Goal: Task Accomplishment & Management: Manage account settings

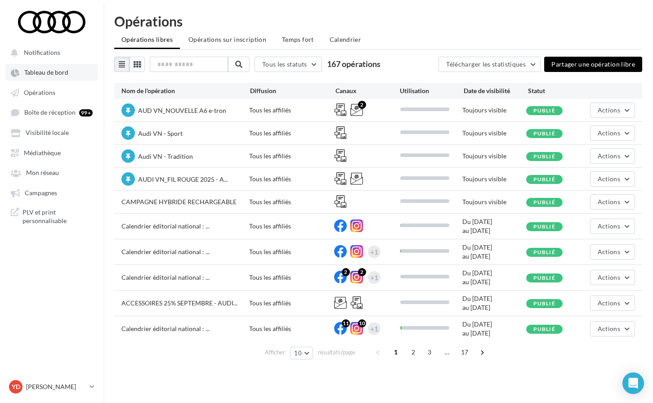
click at [49, 80] on link "Tableau de bord" at bounding box center [51, 72] width 93 height 16
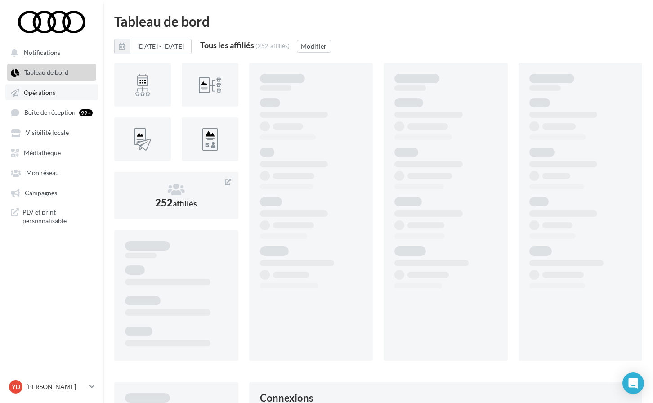
click at [49, 90] on span "Opérations" at bounding box center [39, 93] width 31 height 8
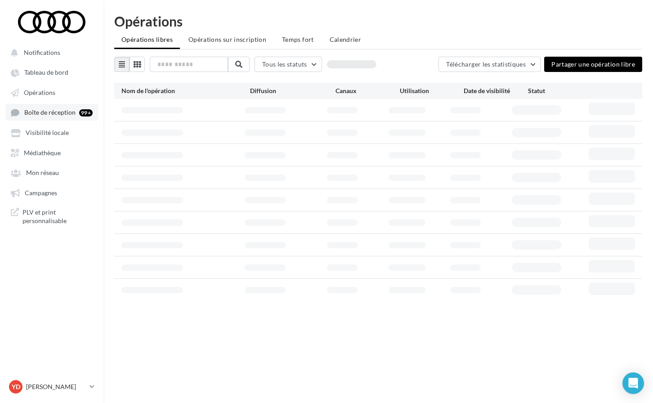
click at [45, 114] on span "Boîte de réception" at bounding box center [49, 113] width 51 height 8
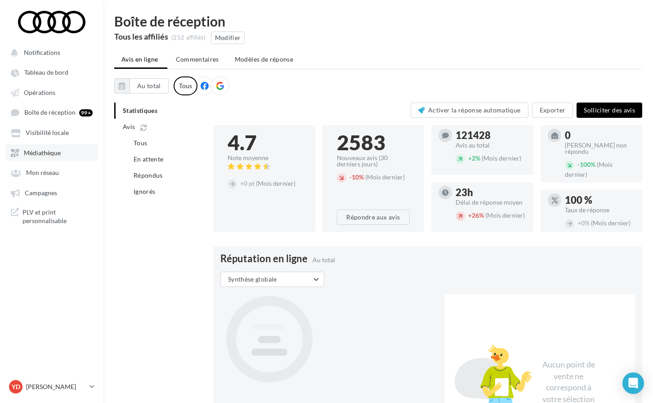
click at [46, 154] on span "Médiathèque" at bounding box center [42, 153] width 37 height 8
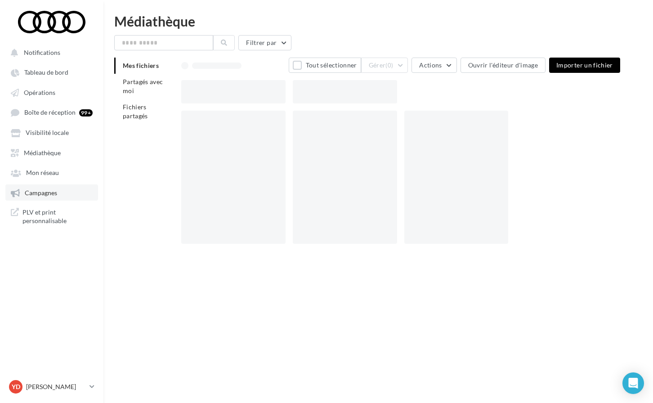
click at [40, 192] on span "Campagnes" at bounding box center [41, 193] width 32 height 8
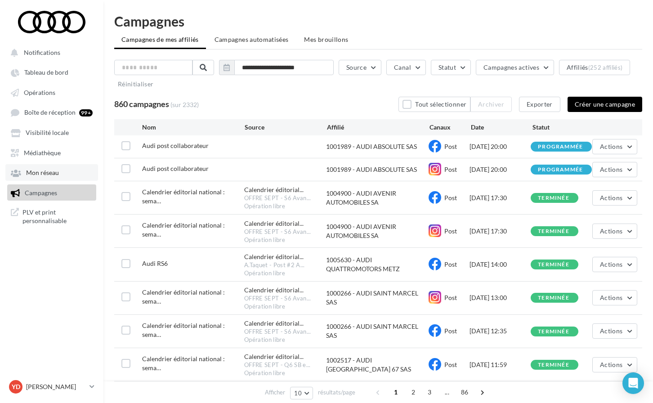
click at [18, 178] on link "Mon réseau" at bounding box center [51, 172] width 93 height 16
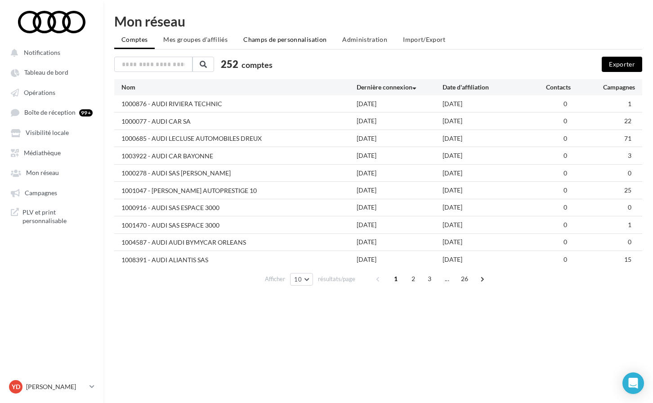
click at [286, 45] on li "Champs de personnalisation" at bounding box center [285, 39] width 98 height 16
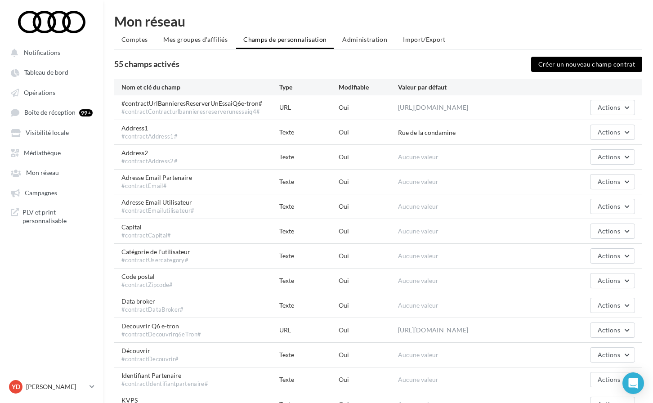
scroll to position [0, 0]
click at [581, 64] on button "Créer un nouveau champ contrat" at bounding box center [587, 64] width 112 height 15
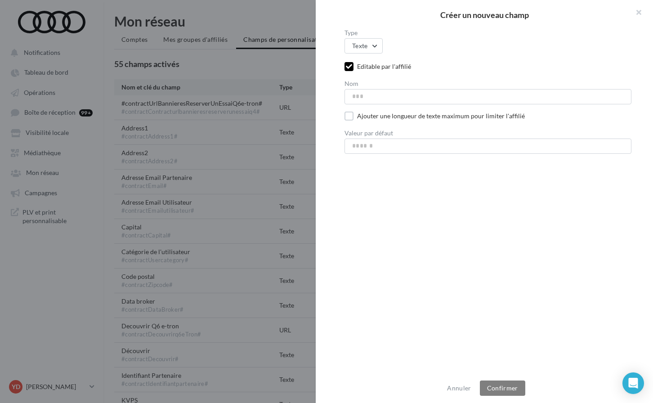
click at [361, 54] on div "Type Texte Texte HTML Image Vidéo URL Nombre Géolocalisation Date Editable par …" at bounding box center [488, 202] width 345 height 345
click at [362, 49] on button "Texte" at bounding box center [364, 45] width 38 height 15
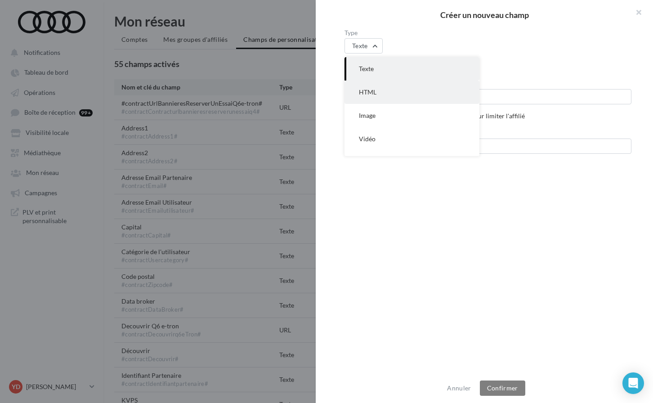
click at [372, 90] on span "HTML" at bounding box center [368, 92] width 18 height 8
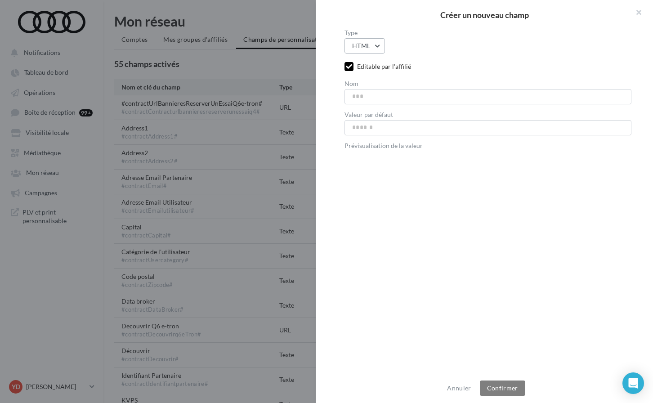
click at [373, 48] on button "HTML" at bounding box center [365, 45] width 40 height 15
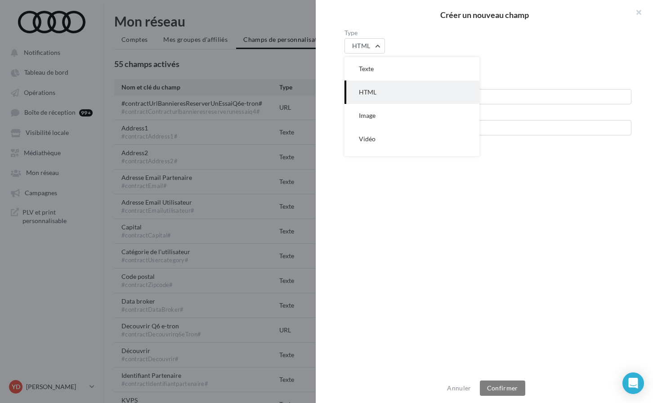
click at [422, 41] on div "Type HTML Texte HTML Image Vidéo URL Nombre Géolocalisation Date" at bounding box center [488, 42] width 287 height 24
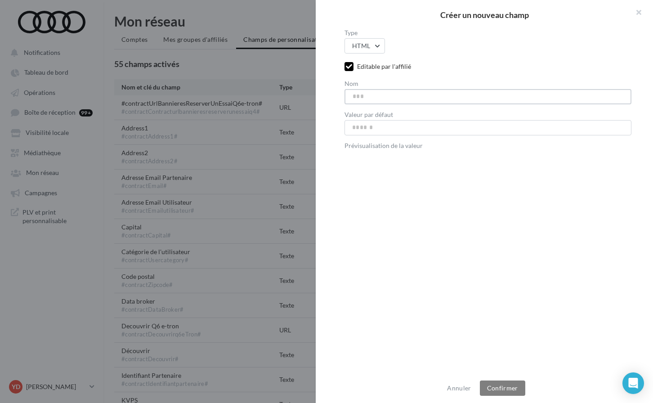
click at [367, 92] on input "Nom" at bounding box center [488, 96] width 287 height 15
click at [373, 24] on div "Créer un nouveau champ" at bounding box center [484, 15] width 337 height 30
click at [371, 53] on button "HTML" at bounding box center [365, 45] width 40 height 15
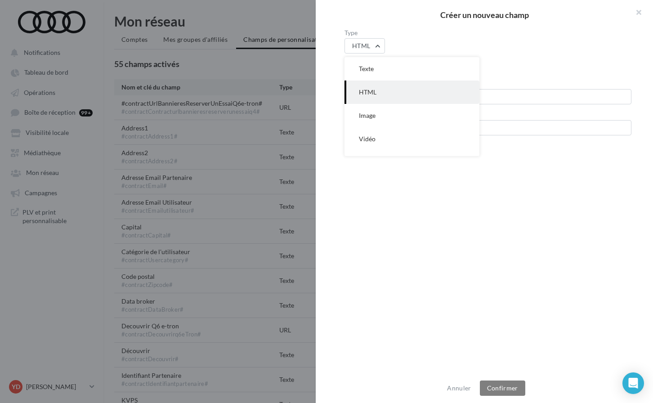
click at [434, 36] on div "Type HTML Texte HTML Image Vidéo URL Nombre Géolocalisation Date" at bounding box center [488, 42] width 287 height 24
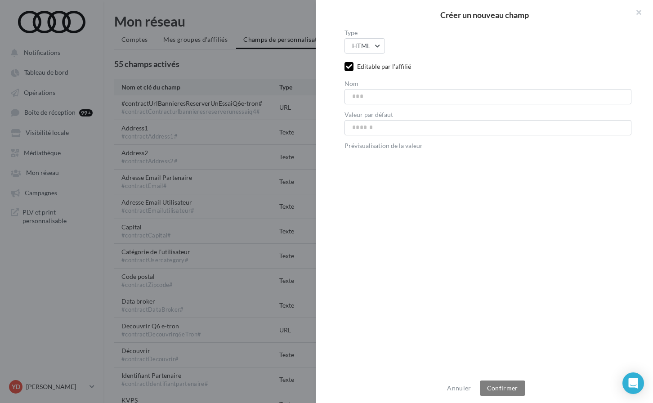
click at [300, 80] on div at bounding box center [326, 201] width 653 height 403
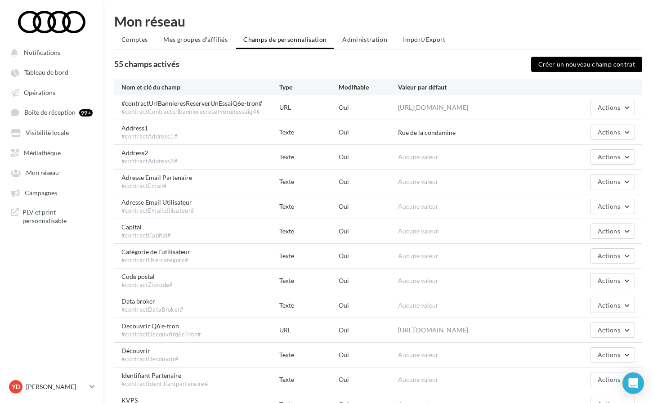
click at [582, 81] on div "Nom et clé du champ Type Modifiable Valeur par défaut" at bounding box center [378, 87] width 528 height 16
click at [581, 61] on button "Créer un nouveau champ contrat" at bounding box center [587, 64] width 112 height 15
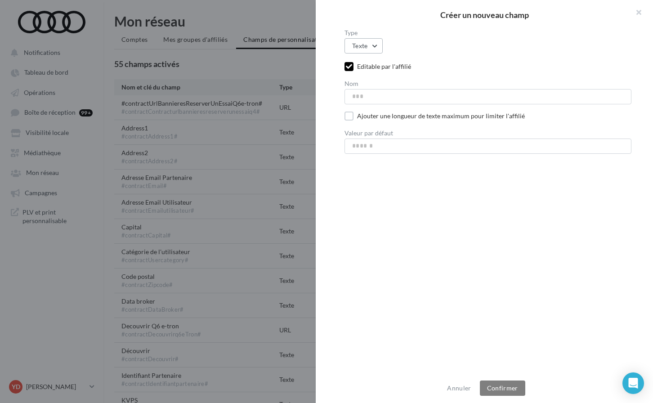
click at [374, 42] on button "Texte" at bounding box center [364, 45] width 38 height 15
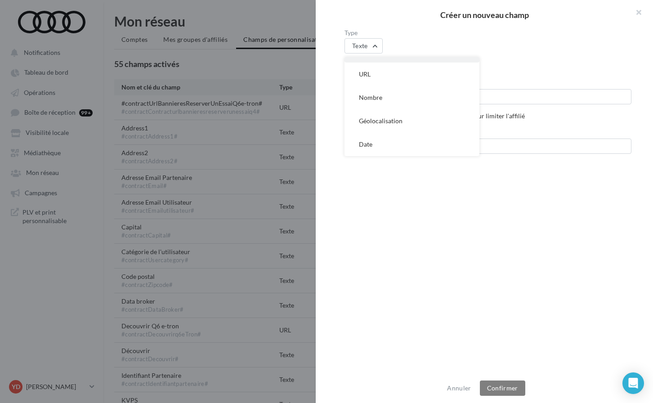
scroll to position [88, 0]
click at [382, 71] on button "URL" at bounding box center [412, 74] width 135 height 23
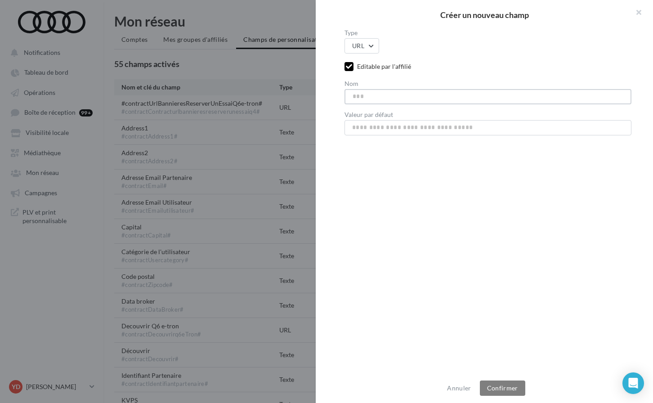
click at [362, 97] on input "Nom" at bounding box center [488, 96] width 287 height 15
type input "**********"
click at [502, 388] on button "Confirmer" at bounding box center [502, 388] width 45 height 15
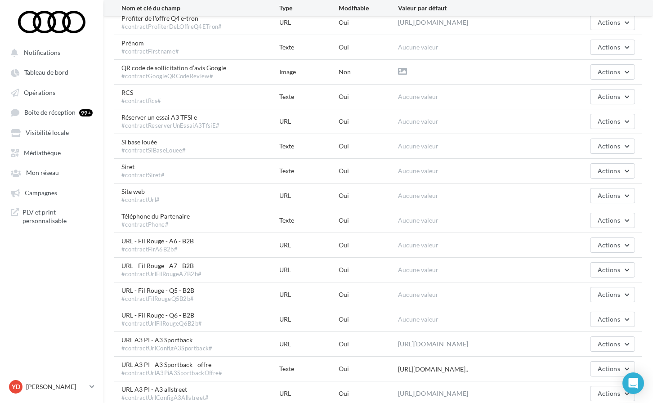
scroll to position [579, 0]
click at [604, 126] on span "Actions" at bounding box center [609, 122] width 22 height 8
click at [595, 155] on button "Editer" at bounding box center [590, 143] width 90 height 23
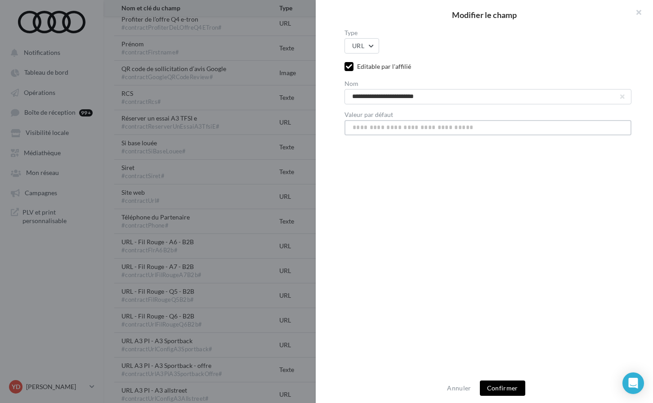
click at [421, 130] on input "Valeur par défaut" at bounding box center [488, 127] width 287 height 15
paste input "**********"
type input "**********"
click at [497, 386] on button "Confirmer" at bounding box center [502, 388] width 45 height 15
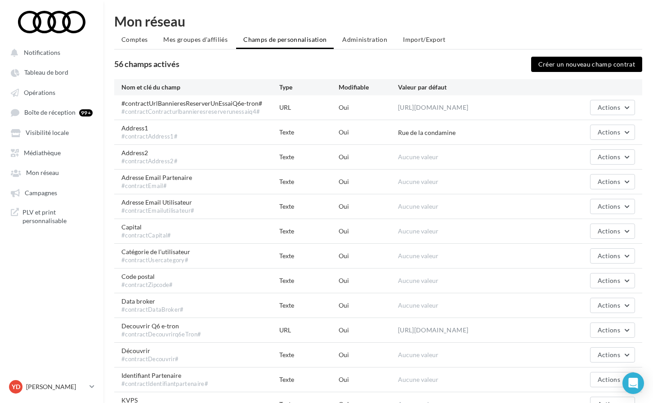
scroll to position [0, 0]
click at [561, 66] on button "Créer un nouveau champ contrat" at bounding box center [587, 64] width 112 height 15
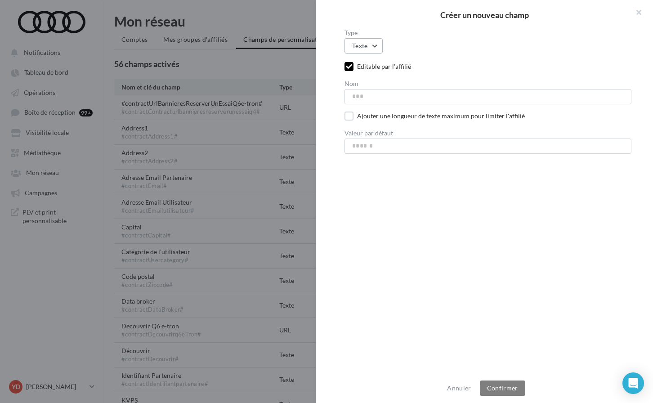
click at [374, 45] on button "Texte" at bounding box center [364, 45] width 38 height 15
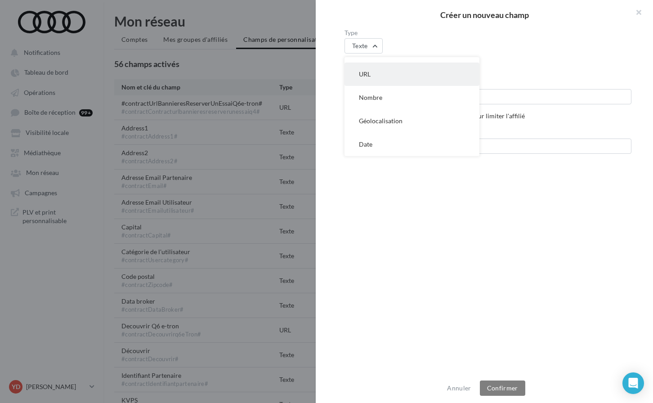
click at [382, 71] on button "URL" at bounding box center [412, 74] width 135 height 23
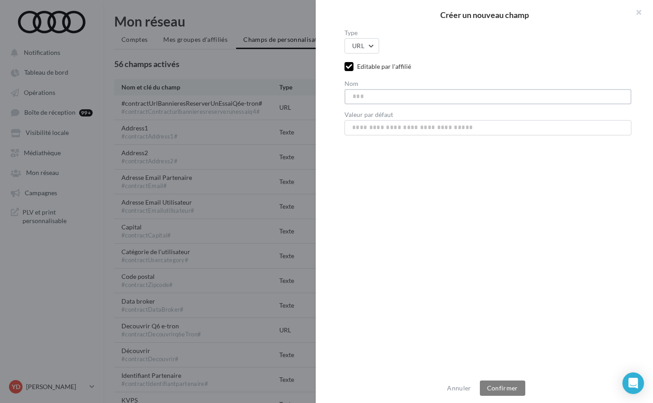
click at [382, 96] on input "Nom" at bounding box center [488, 96] width 287 height 15
type input "**********"
click at [396, 127] on input "Valeur par défaut" at bounding box center [488, 127] width 287 height 15
paste input "**********"
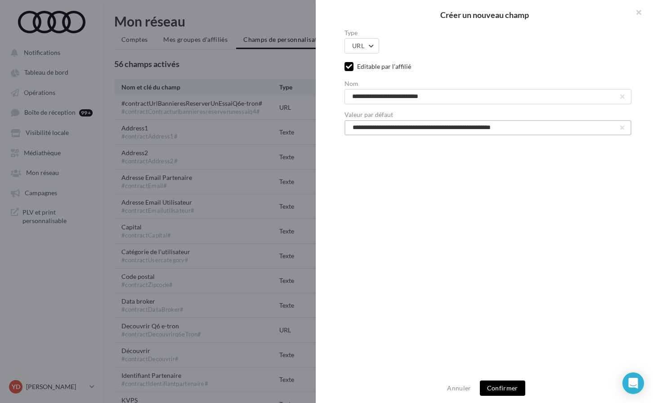
type input "**********"
click at [505, 387] on button "Confirmer" at bounding box center [502, 388] width 45 height 15
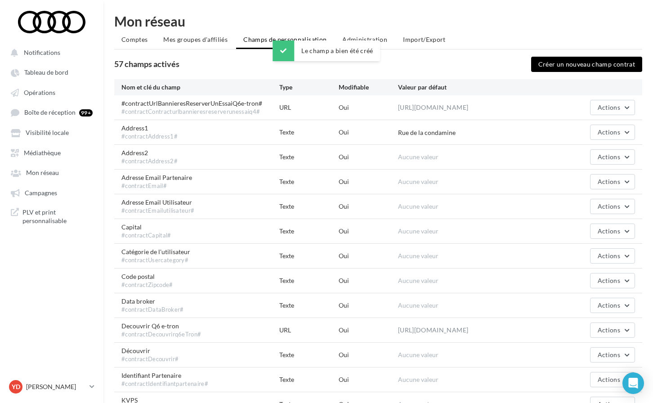
click at [613, 63] on button "Créer un nouveau champ contrat" at bounding box center [587, 64] width 112 height 15
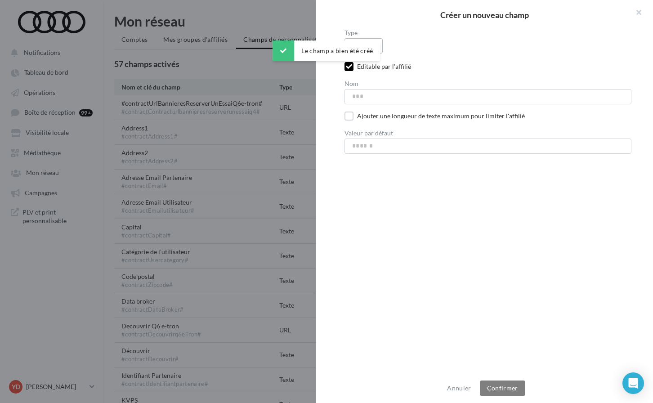
click at [382, 45] on button "Texte" at bounding box center [364, 45] width 38 height 15
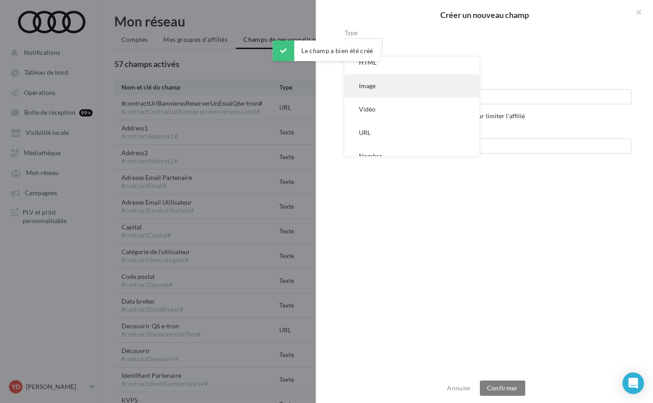
scroll to position [46, 0]
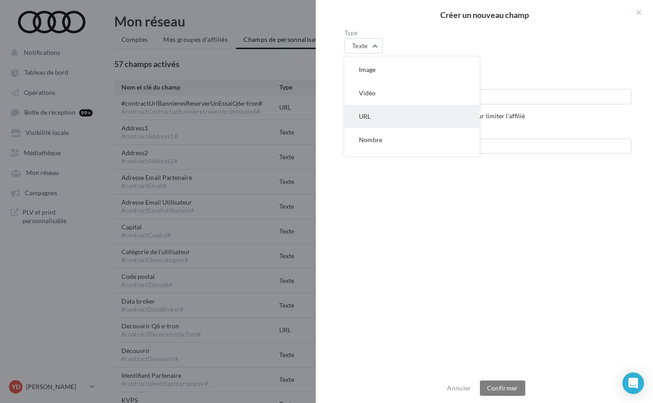
click at [383, 114] on button "URL" at bounding box center [412, 116] width 135 height 23
click at [408, 97] on input "Nom" at bounding box center [488, 96] width 287 height 15
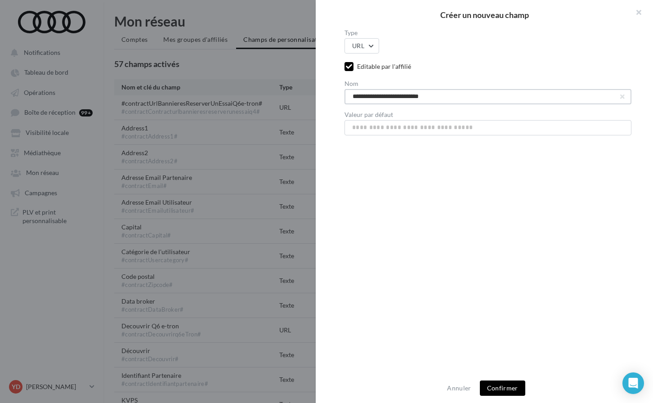
type input "**********"
click at [403, 131] on input "Valeur par défaut" at bounding box center [488, 127] width 287 height 15
paste input "**********"
type input "**********"
click at [498, 390] on button "Confirmer" at bounding box center [502, 388] width 45 height 15
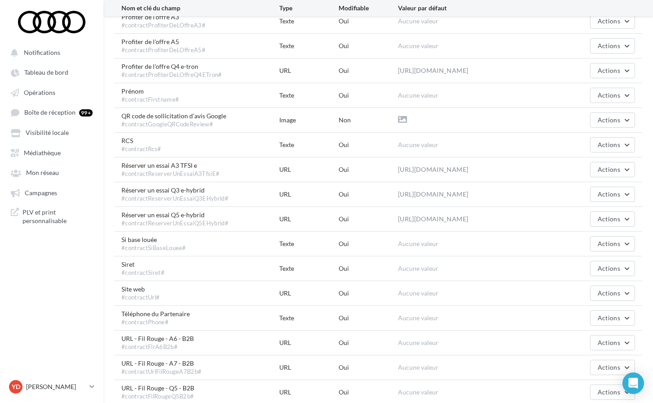
scroll to position [540, 0]
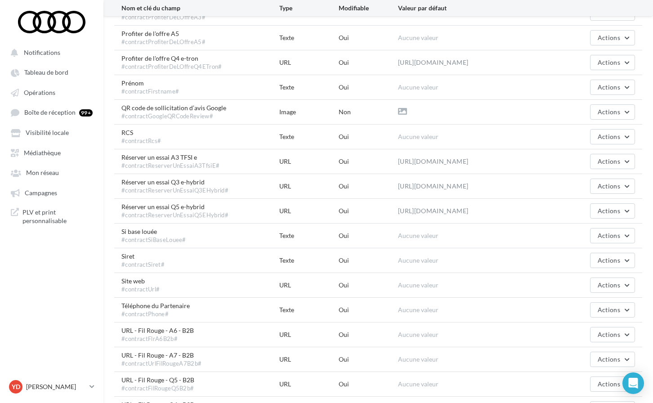
drag, startPoint x: 223, startPoint y: 184, endPoint x: 120, endPoint y: 184, distance: 103.0
click at [120, 174] on div "Réserver un essai A3 TFSI e #contractReserverUnEssaiA3TfsiE# URL Oui [URL][DOMA…" at bounding box center [378, 161] width 528 height 24
click at [209, 170] on div "#contractReserverUnEssaiA3TfsiE#" at bounding box center [170, 166] width 98 height 8
drag, startPoint x: 232, startPoint y: 183, endPoint x: 123, endPoint y: 183, distance: 108.9
click at [123, 170] on div "Réserver un essai A3 TFSI e #contractReserverUnEssaiA3TfsiE#" at bounding box center [200, 161] width 158 height 17
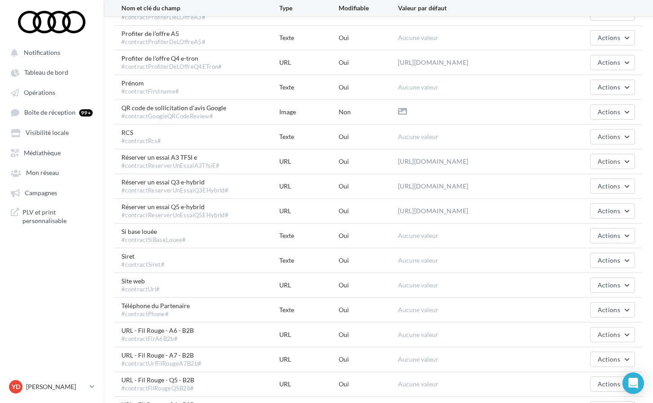
copy div "#contractReserverUnEssaiA3TfsiE#"
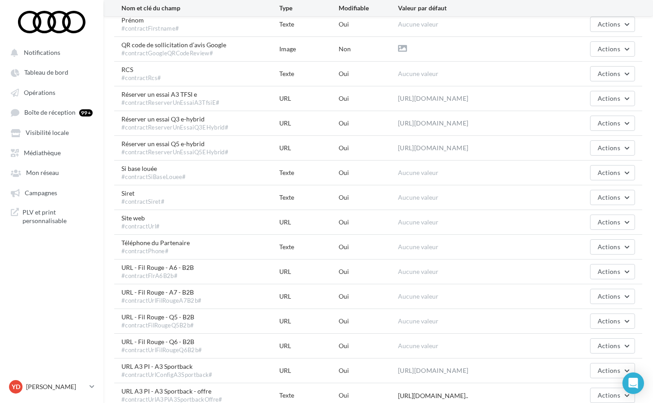
scroll to position [613, 0]
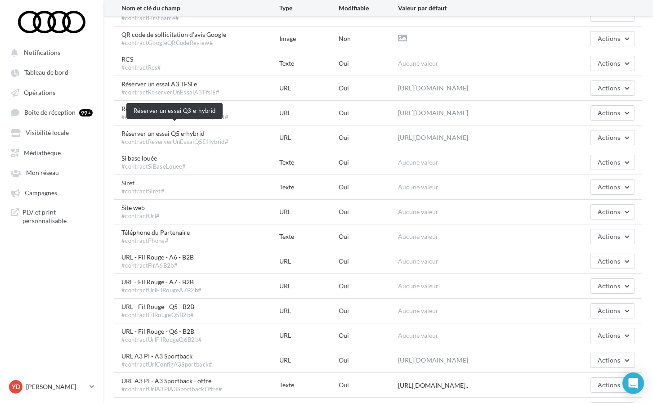
drag, startPoint x: 237, startPoint y: 134, endPoint x: 121, endPoint y: 137, distance: 115.2
click at [121, 121] on div "Réserver un essai Q3 e-hybrid #contractReserverUnEssaiQ3EHybrid#" at bounding box center [200, 112] width 158 height 17
copy div "#contractReserverUnEssaiQ3EHybrid#"
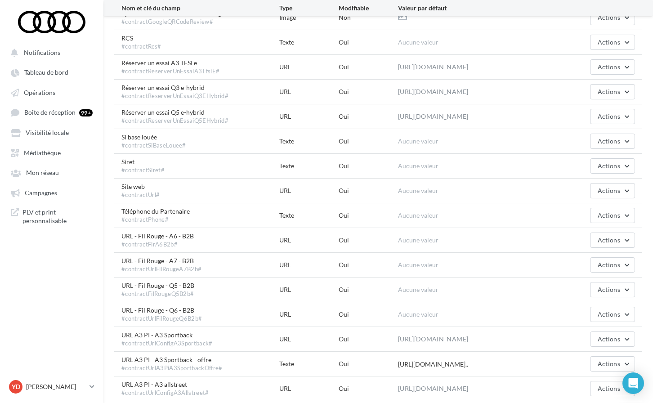
scroll to position [646, 0]
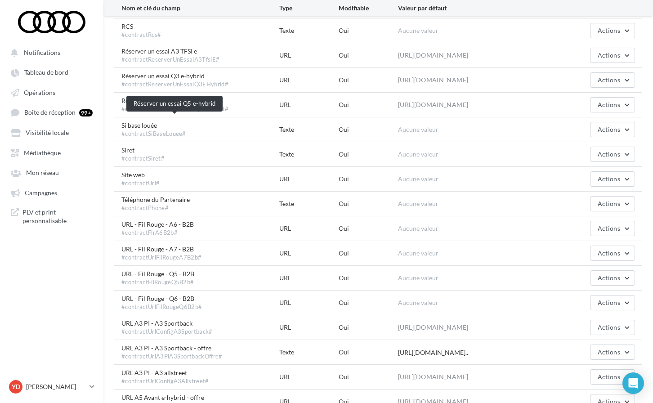
drag, startPoint x: 235, startPoint y: 126, endPoint x: 122, endPoint y: 126, distance: 113.4
click at [122, 113] on div "Réserver un essai Q5 e-hybrid #contractReserverUnEssaiQ5EHybrid#" at bounding box center [200, 104] width 158 height 17
copy div "#contractReserverUnEssaiQ5EHybrid#"
click at [36, 92] on span "Opérations" at bounding box center [39, 93] width 31 height 8
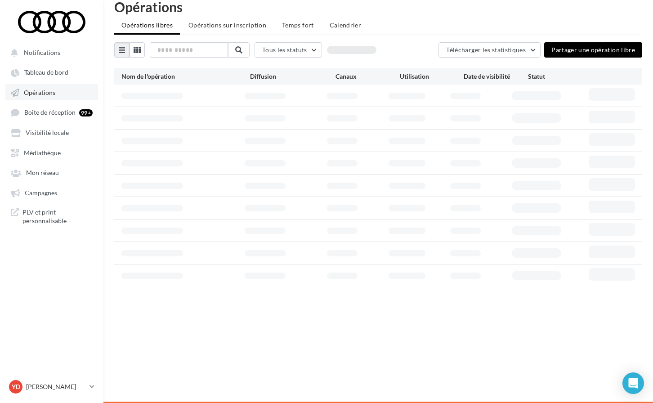
scroll to position [14, 0]
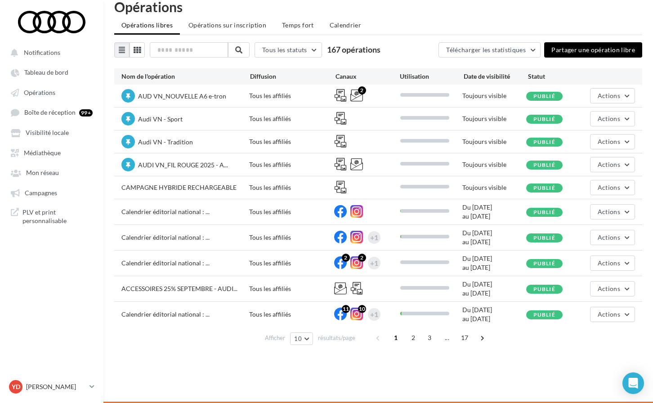
click at [165, 185] on span "CAMPAGNE HYBRIDE RECHARGEABLE" at bounding box center [178, 188] width 115 height 8
click at [621, 184] on button "Actions" at bounding box center [612, 187] width 45 height 15
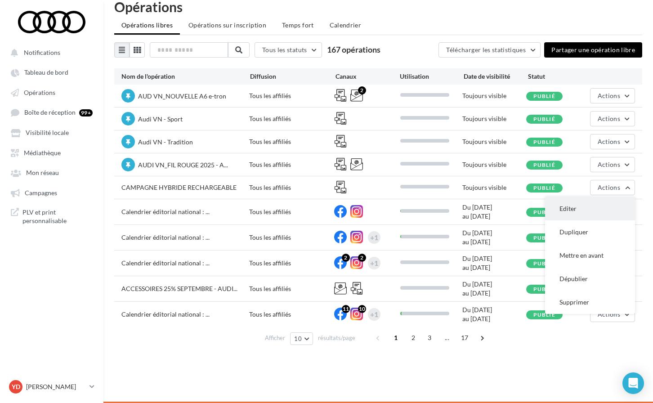
click at [579, 201] on button "Editer" at bounding box center [590, 208] width 90 height 23
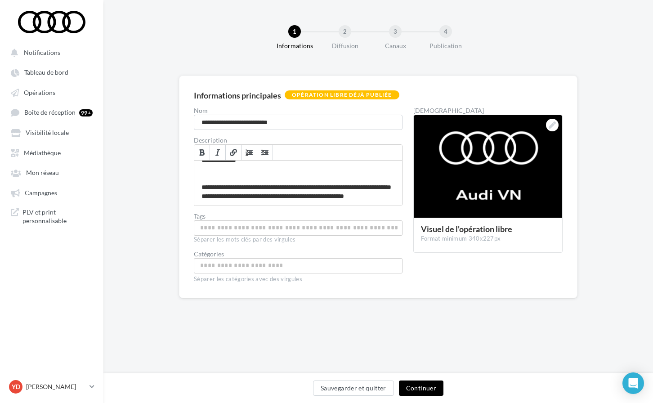
scroll to position [211, 0]
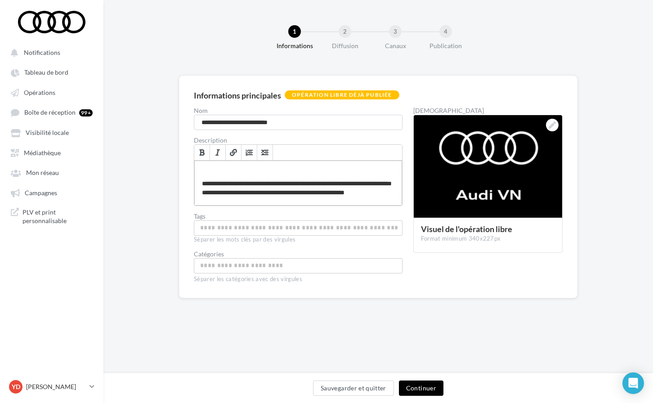
click at [264, 184] on div "**********" at bounding box center [298, 183] width 208 height 45
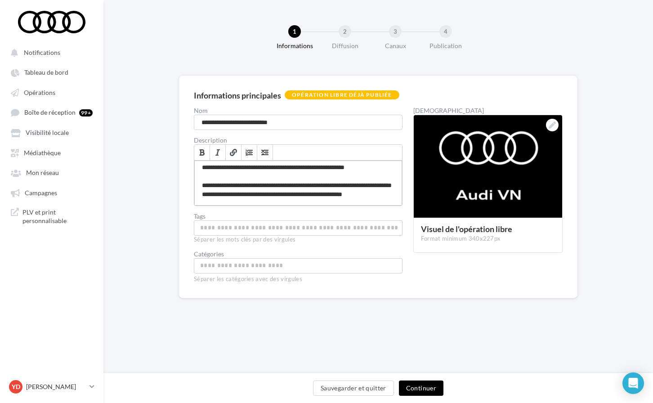
scroll to position [268, 0]
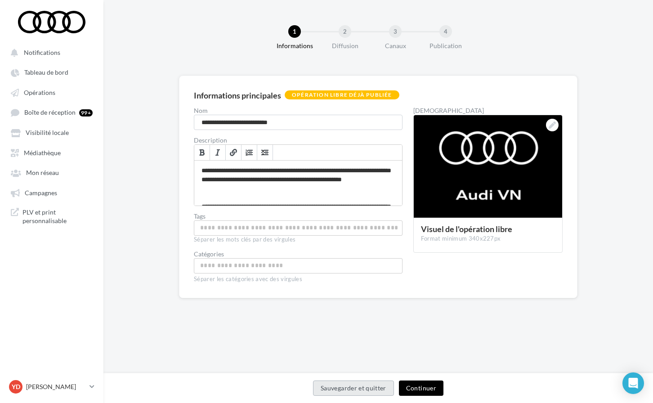
click at [371, 384] on button "Sauvegarder et quitter" at bounding box center [353, 388] width 81 height 15
